Goal: Information Seeking & Learning: Learn about a topic

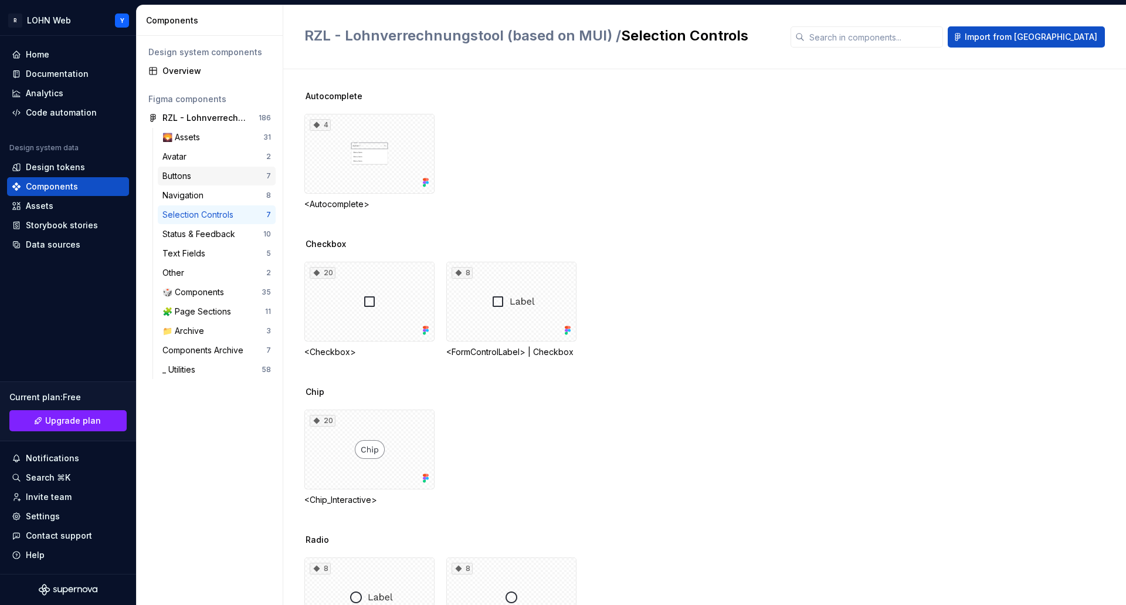
click at [199, 177] on div "Buttons" at bounding box center [214, 176] width 104 height 12
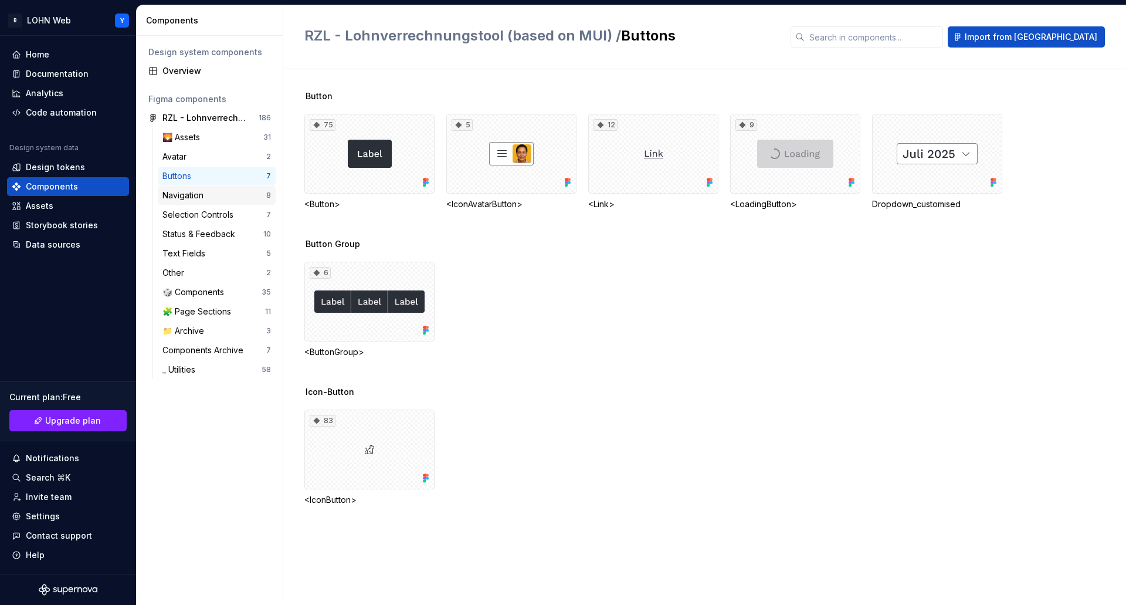
click at [186, 194] on div "Navigation" at bounding box center [185, 195] width 46 height 12
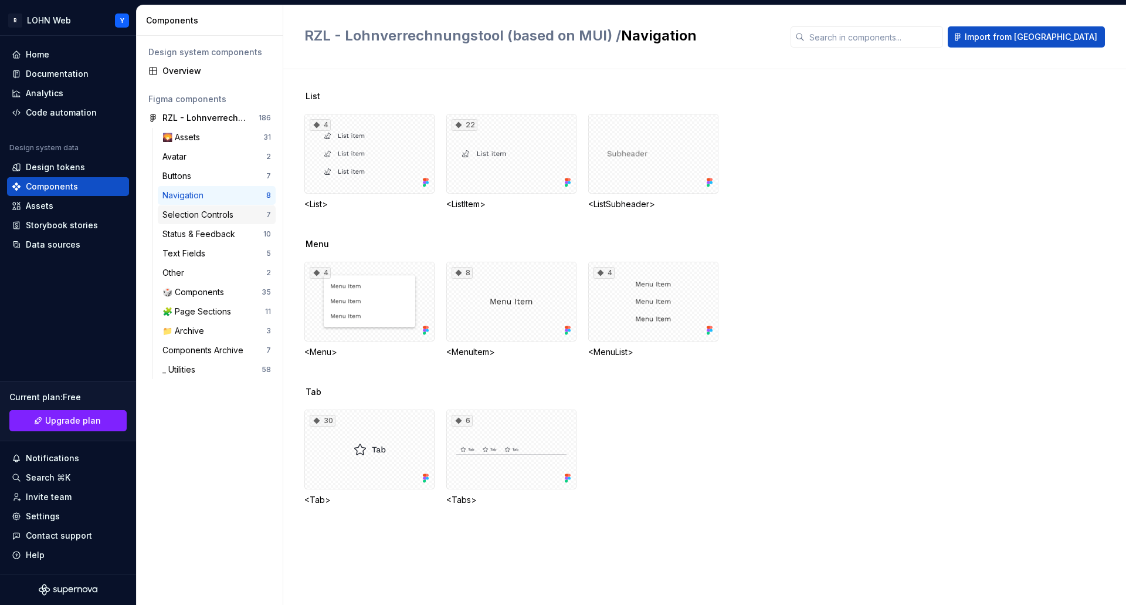
click at [190, 214] on div "Selection Controls" at bounding box center [200, 215] width 76 height 12
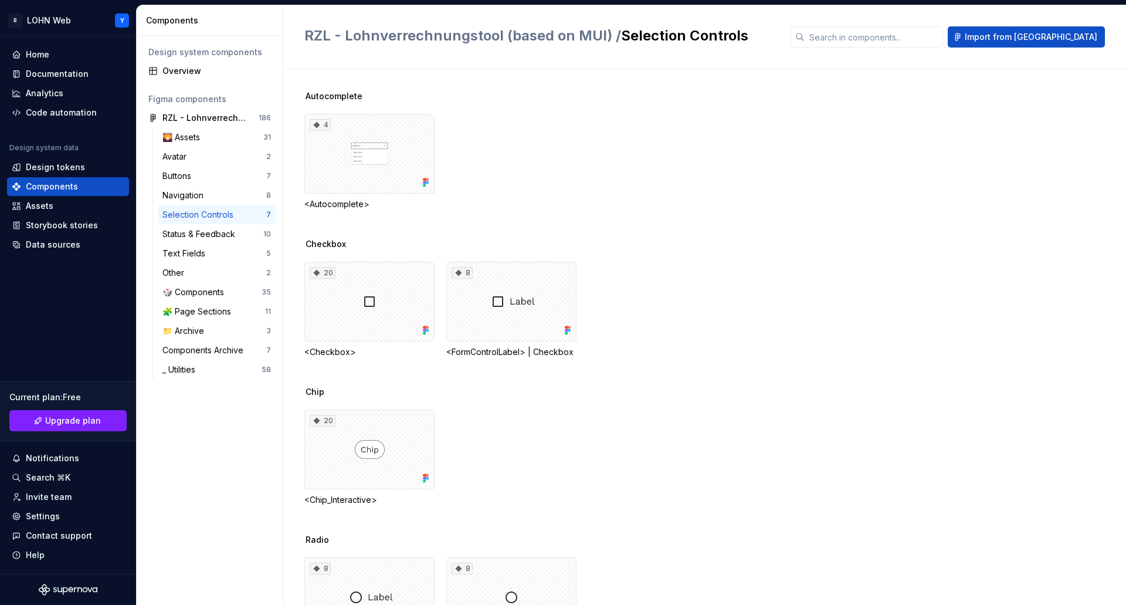
scroll to position [203, 0]
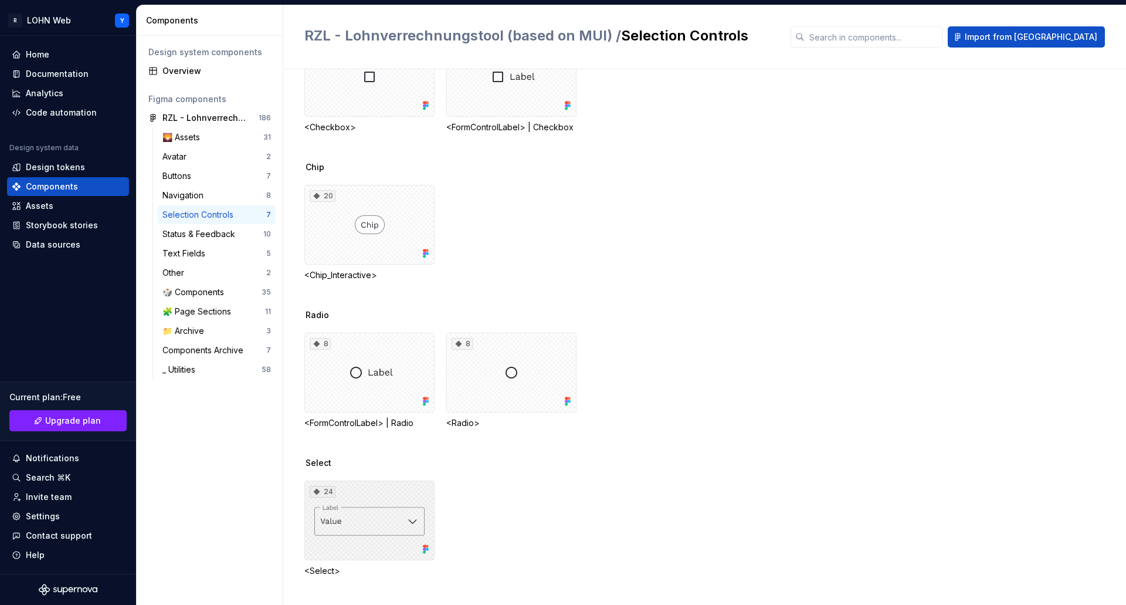
click at [358, 525] on div "24" at bounding box center [369, 520] width 130 height 80
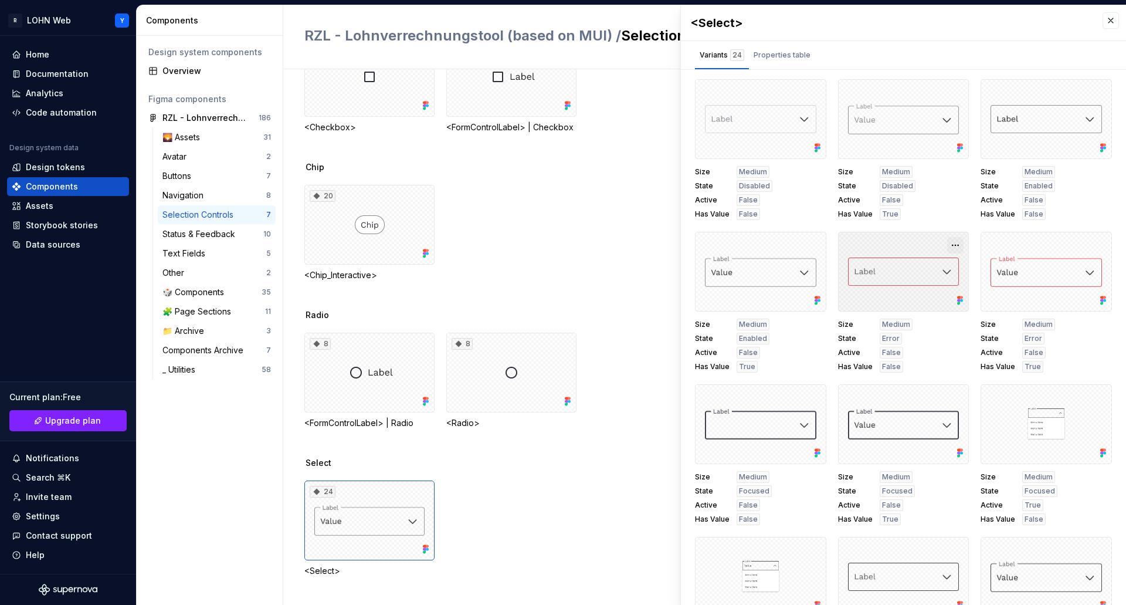
click at [947, 243] on button "button" at bounding box center [955, 245] width 16 height 16
click at [918, 267] on div "Open in [GEOGRAPHIC_DATA]" at bounding box center [906, 279] width 76 height 35
